Goal: Information Seeking & Learning: Learn about a topic

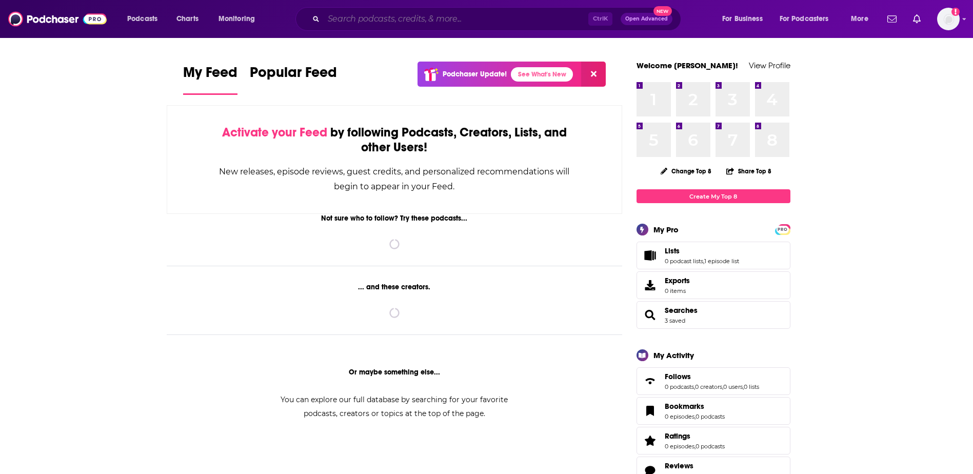
click at [477, 17] on input "Search podcasts, credits, & more..." at bounding box center [456, 19] width 265 height 16
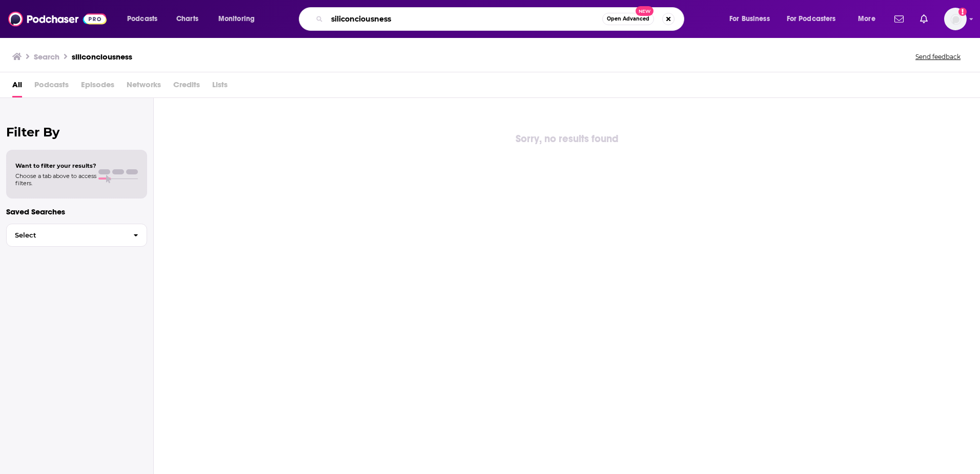
drag, startPoint x: 410, startPoint y: 21, endPoint x: 331, endPoint y: 15, distance: 79.2
click at [331, 15] on input "siliconciousness" at bounding box center [464, 19] width 275 height 16
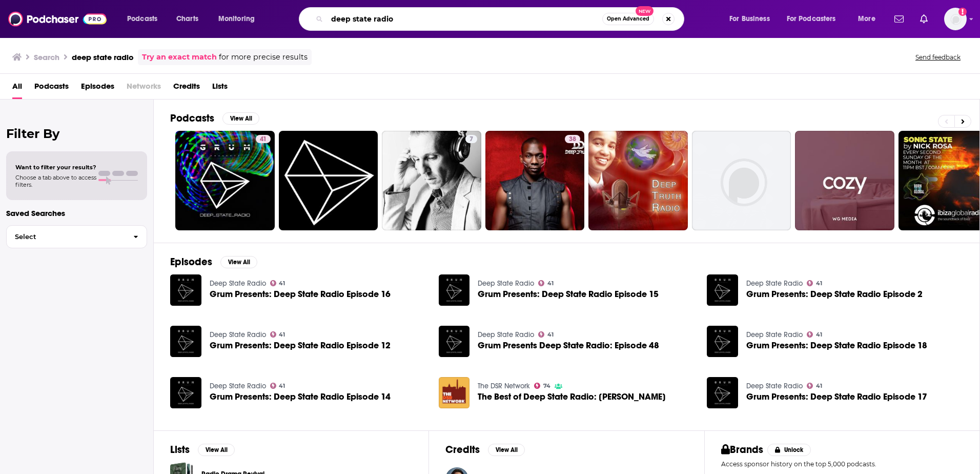
click at [412, 24] on input "deep state radio" at bounding box center [464, 19] width 275 height 16
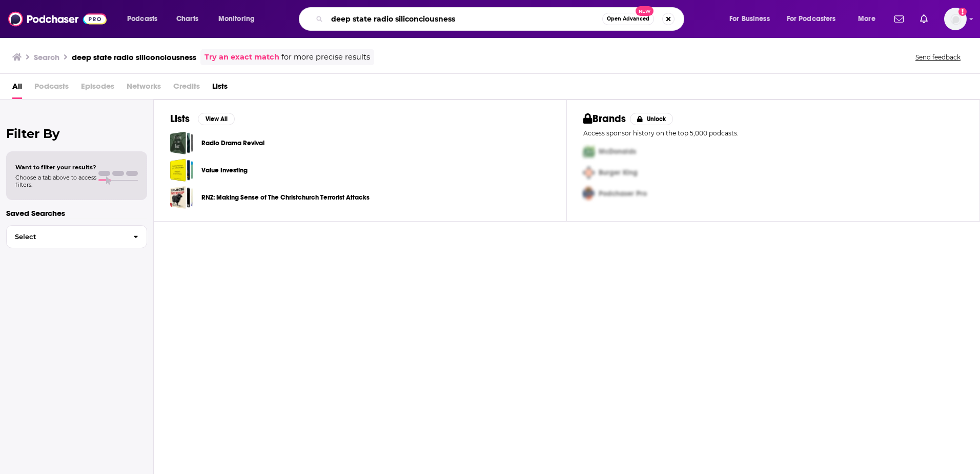
drag, startPoint x: 484, startPoint y: 21, endPoint x: 393, endPoint y: 17, distance: 90.8
click at [393, 17] on input "deep state radio siliconciousness" at bounding box center [464, 19] width 275 height 16
click at [478, 19] on input "deep state radio podcasy" at bounding box center [464, 19] width 275 height 16
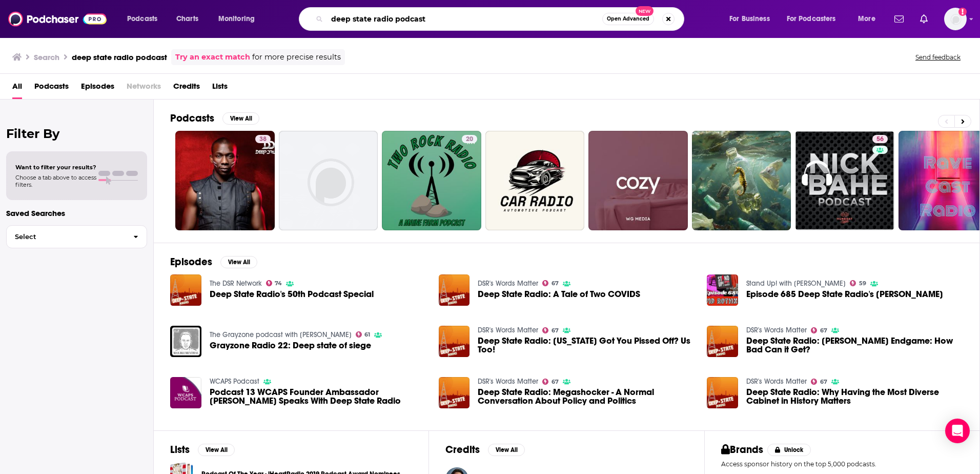
drag, startPoint x: 430, startPoint y: 20, endPoint x: 334, endPoint y: 17, distance: 95.9
click at [331, 17] on input "deep state radio podcast" at bounding box center [464, 19] width 275 height 16
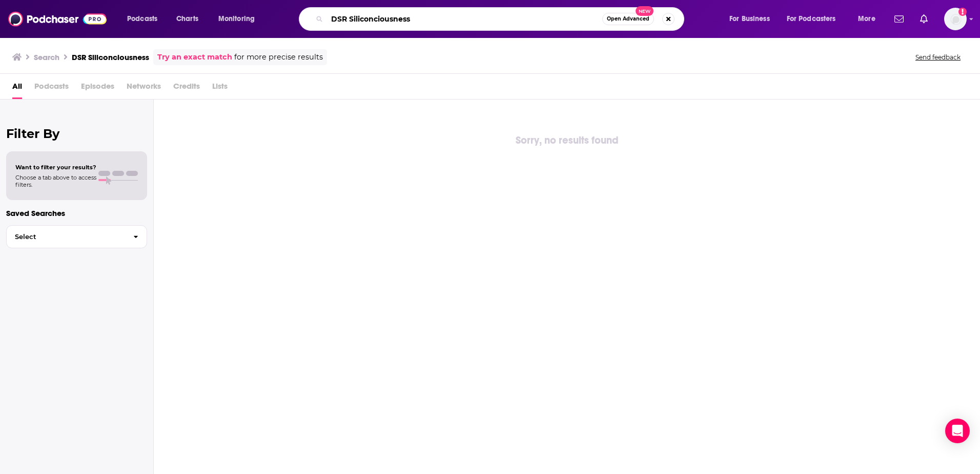
drag, startPoint x: 379, startPoint y: 21, endPoint x: 350, endPoint y: 19, distance: 29.8
click at [350, 19] on input "DSR Siliconciousness" at bounding box center [464, 19] width 275 height 16
type input "DSR"
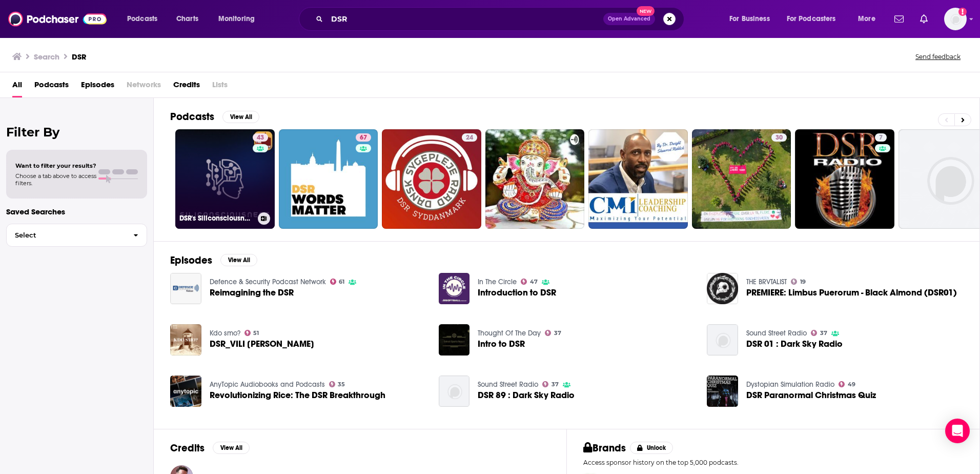
click at [230, 177] on link "43 DSR's Siliconsciousness" at bounding box center [224, 178] width 99 height 99
